Goal: Information Seeking & Learning: Learn about a topic

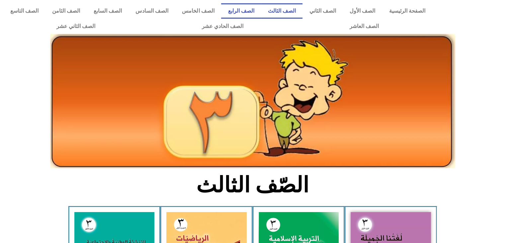
click at [261, 10] on link "الصف الرابع" at bounding box center [241, 10] width 40 height 15
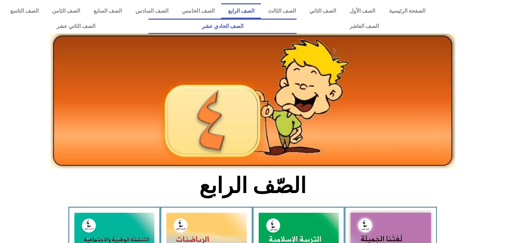
click at [296, 19] on link "الصف الحادي عشر" at bounding box center [223, 26] width 148 height 15
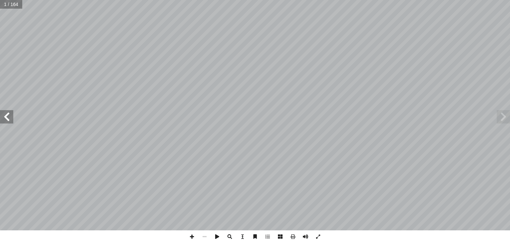
click at [4, 123] on span at bounding box center [6, 116] width 13 height 13
drag, startPoint x: 4, startPoint y: 123, endPoint x: 3, endPoint y: 115, distance: 8.0
click at [3, 115] on span at bounding box center [6, 116] width 13 height 13
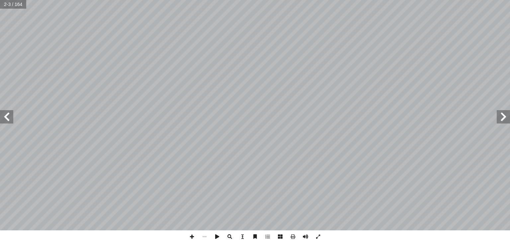
click at [3, 115] on span at bounding box center [6, 116] width 13 height 13
drag, startPoint x: 0, startPoint y: 115, endPoint x: 2, endPoint y: 118, distance: 3.9
click at [2, 118] on span at bounding box center [6, 116] width 13 height 13
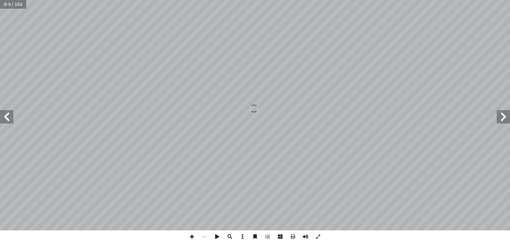
click at [2, 119] on div "قـــررت وزارة التربيـــة والتعليـــم فـــي دولــــة فلســـطين 2017 م / من العام…" at bounding box center [255, 115] width 510 height 230
click at [2, 119] on span at bounding box center [6, 116] width 13 height 13
click at [7, 116] on span at bounding box center [6, 116] width 13 height 13
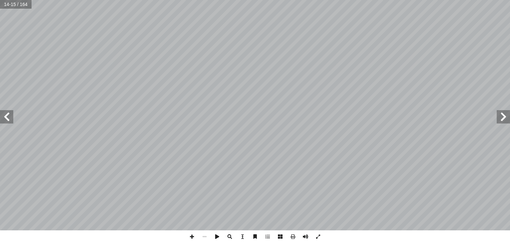
click at [7, 116] on span at bounding box center [6, 116] width 13 height 13
click at [8, 118] on span at bounding box center [6, 116] width 13 height 13
drag, startPoint x: 8, startPoint y: 118, endPoint x: 3, endPoint y: 117, distance: 5.2
click at [3, 117] on span at bounding box center [6, 116] width 13 height 13
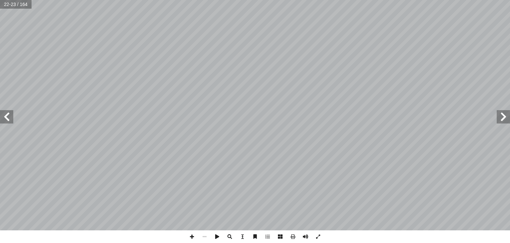
click at [5, 115] on span at bounding box center [6, 116] width 13 height 13
drag, startPoint x: 5, startPoint y: 115, endPoint x: 2, endPoint y: 114, distance: 3.7
click at [2, 114] on span at bounding box center [6, 116] width 13 height 13
click at [507, 116] on span at bounding box center [503, 116] width 13 height 13
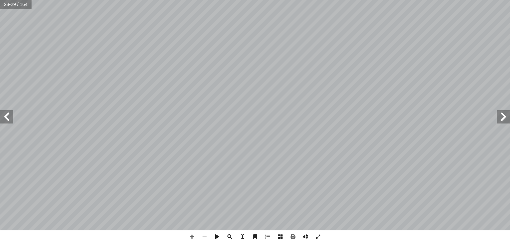
click at [3, 118] on span at bounding box center [6, 116] width 13 height 13
click at [501, 118] on span at bounding box center [503, 116] width 13 height 13
click at [1, 115] on span at bounding box center [6, 116] width 13 height 13
click at [7, 115] on span at bounding box center [6, 116] width 13 height 13
click at [7, 121] on span at bounding box center [6, 116] width 13 height 13
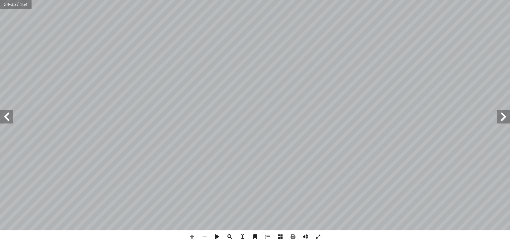
click at [9, 118] on span at bounding box center [6, 116] width 13 height 13
click at [509, 121] on span at bounding box center [503, 116] width 13 height 13
click at [508, 120] on span at bounding box center [503, 116] width 13 height 13
click at [1, 118] on span at bounding box center [6, 116] width 13 height 13
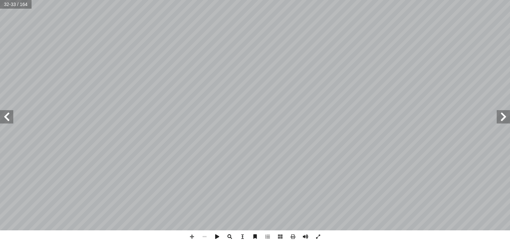
click at [1, 118] on span at bounding box center [6, 116] width 13 height 13
click at [506, 123] on span at bounding box center [503, 116] width 13 height 13
click at [507, 120] on span at bounding box center [503, 116] width 13 height 13
click at [499, 115] on span at bounding box center [503, 116] width 13 height 13
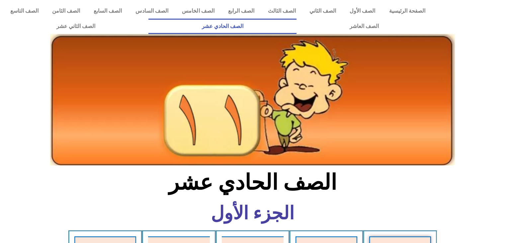
click at [323, 2] on div "الصفحة الرئيسية الصف الأول الصف الثاني الصف الثالث الصف الرابع الصف الخامس الصف…" at bounding box center [218, 18] width 436 height 37
click at [327, 14] on link "الصف الثاني" at bounding box center [323, 10] width 40 height 15
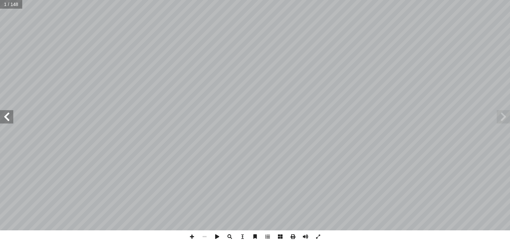
click at [11, 120] on span at bounding box center [6, 116] width 13 height 13
click at [6, 114] on span at bounding box center [6, 116] width 13 height 13
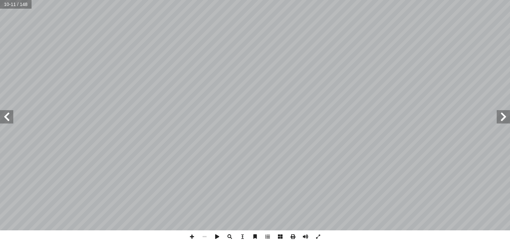
click at [6, 114] on span at bounding box center [6, 116] width 13 height 13
click at [6, 115] on span at bounding box center [6, 116] width 13 height 13
click at [9, 116] on span at bounding box center [6, 116] width 13 height 13
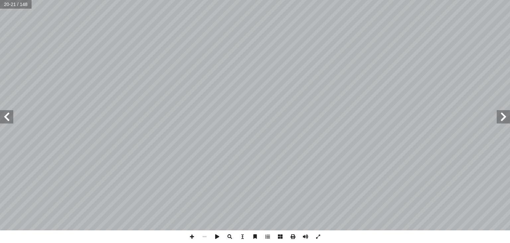
click at [3, 122] on span at bounding box center [6, 116] width 13 height 13
click at [0, 116] on span at bounding box center [6, 116] width 13 height 13
click at [0, 119] on span at bounding box center [6, 116] width 13 height 13
click at [499, 119] on span at bounding box center [503, 116] width 13 height 13
drag, startPoint x: 11, startPoint y: 117, endPoint x: 7, endPoint y: 115, distance: 3.9
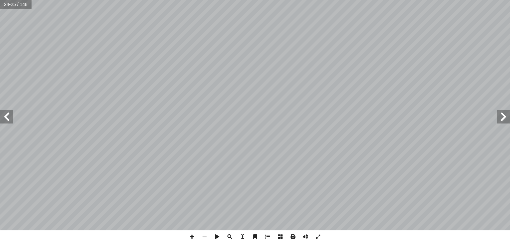
click at [7, 115] on span at bounding box center [6, 116] width 13 height 13
click at [508, 116] on span at bounding box center [503, 116] width 13 height 13
click at [503, 117] on span at bounding box center [503, 116] width 13 height 13
